Goal: Find specific page/section: Find specific page/section

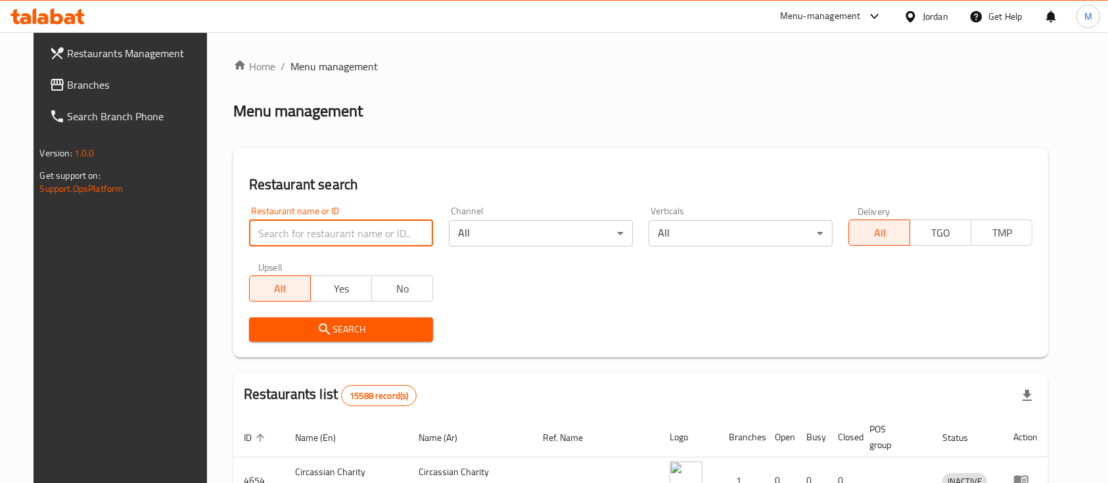
click at [371, 236] on input "search" at bounding box center [341, 233] width 184 height 26
type input "ؤ"
type input "car stars"
click button "Search" at bounding box center [341, 329] width 184 height 24
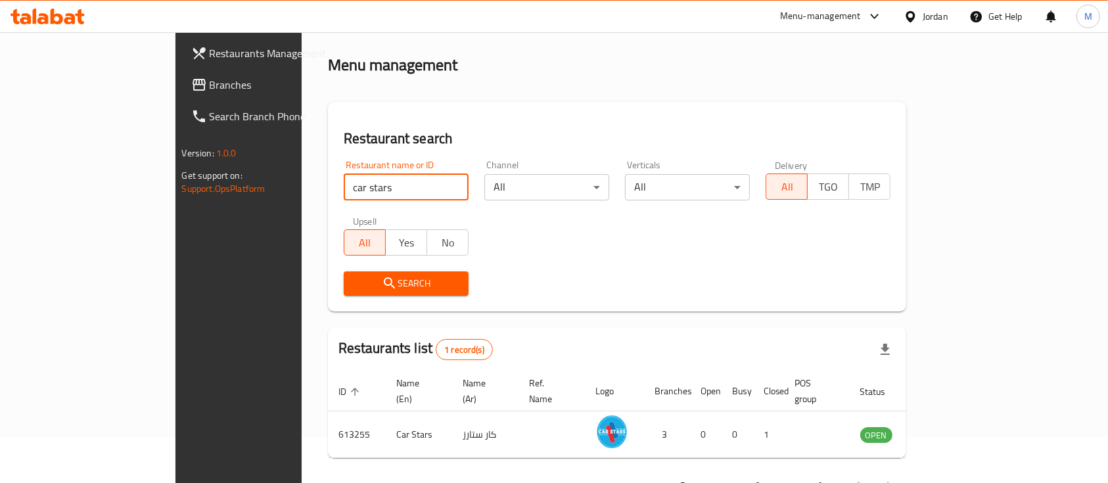
scroll to position [77, 0]
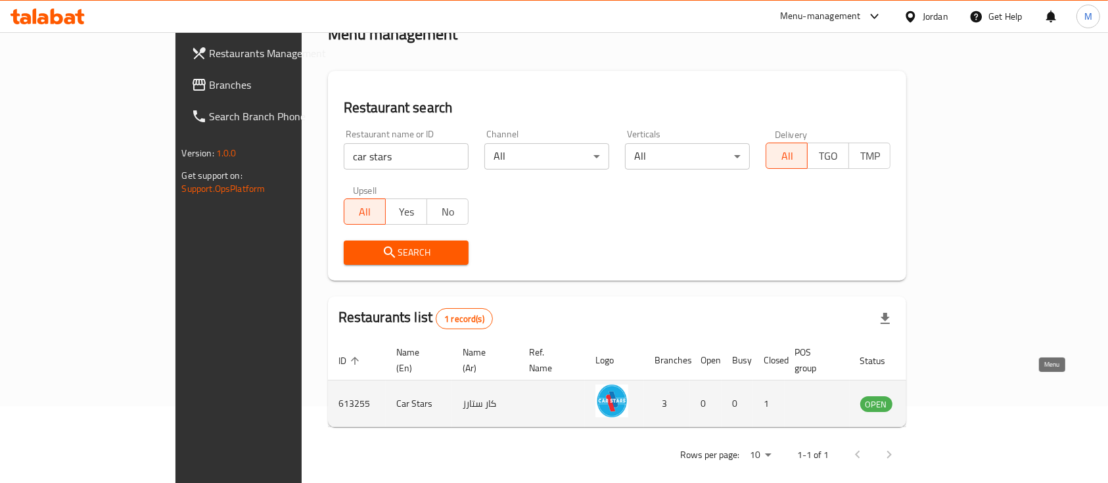
click at [944, 399] on icon "enhanced table" at bounding box center [937, 404] width 14 height 11
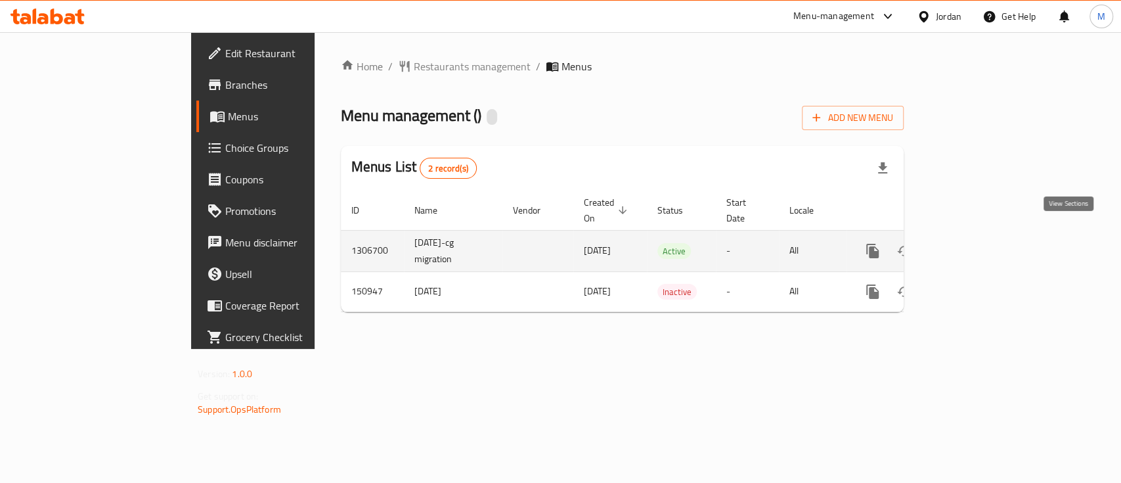
click at [974, 245] on icon "enhanced table" at bounding box center [968, 251] width 12 height 12
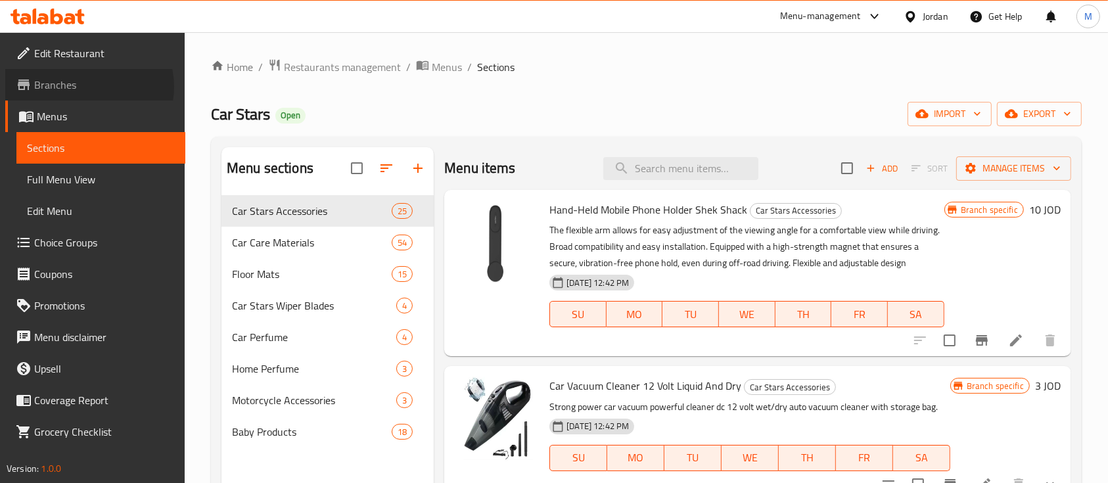
click at [87, 87] on span "Branches" at bounding box center [104, 85] width 141 height 16
